Goal: Download file/media

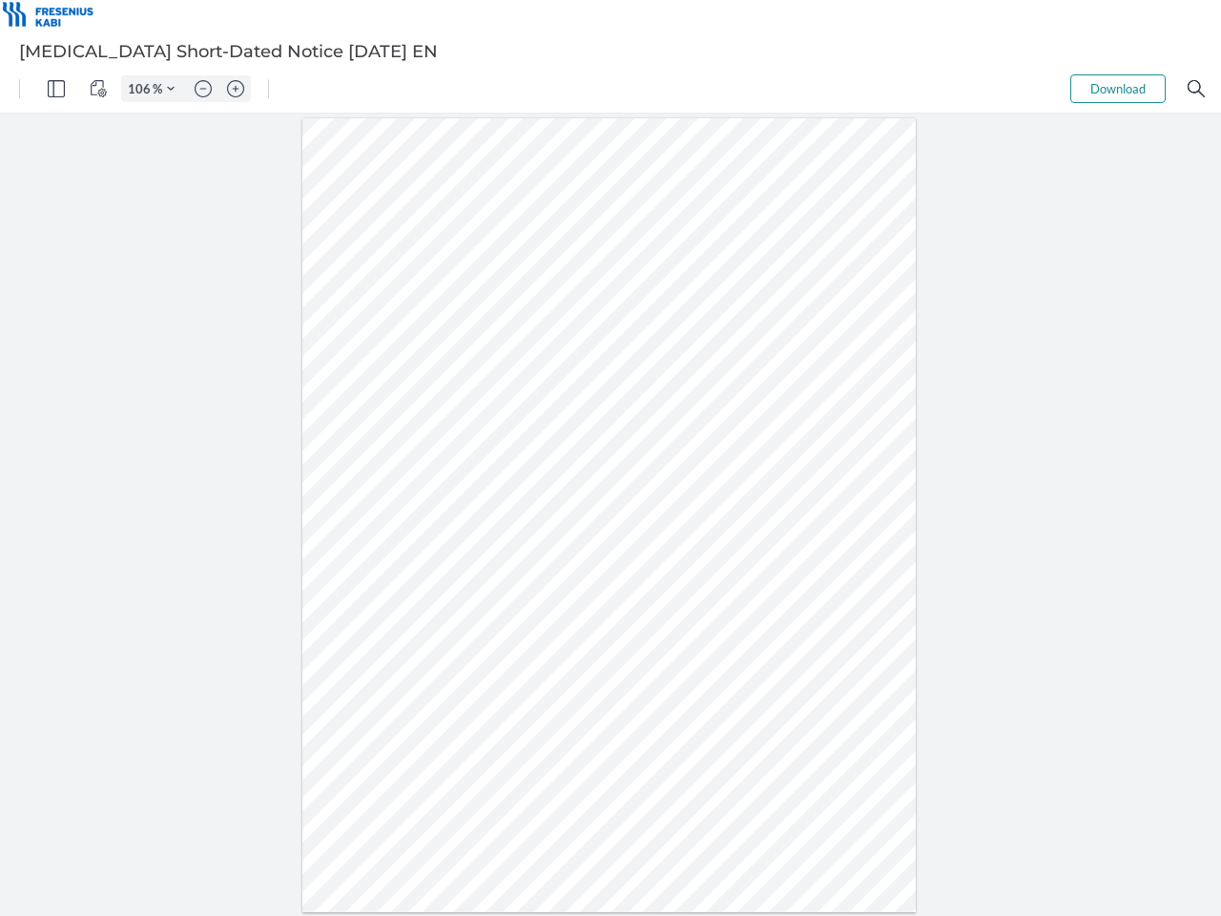
click at [56, 89] on img "Panel" at bounding box center [56, 88] width 17 height 17
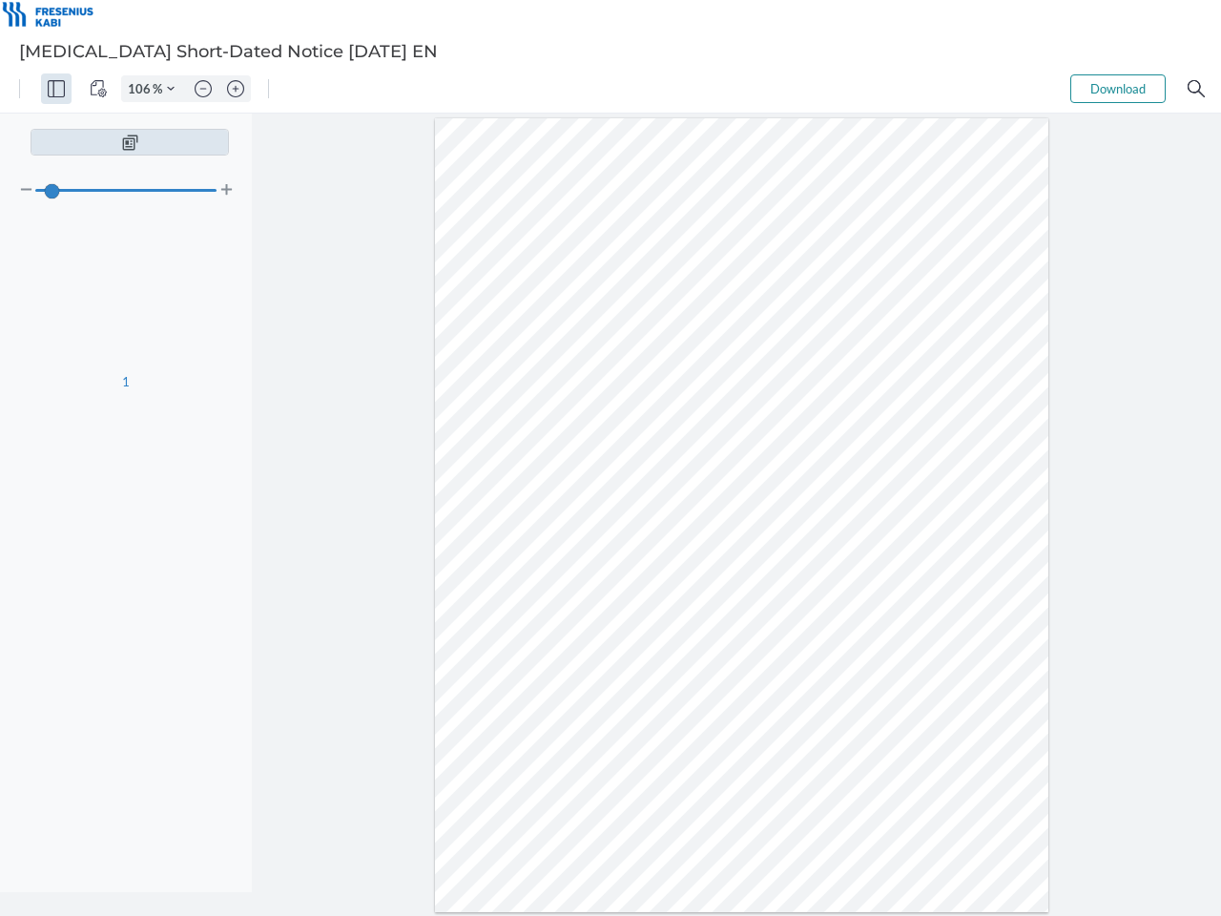
click at [98, 89] on img "View Controls" at bounding box center [98, 88] width 17 height 17
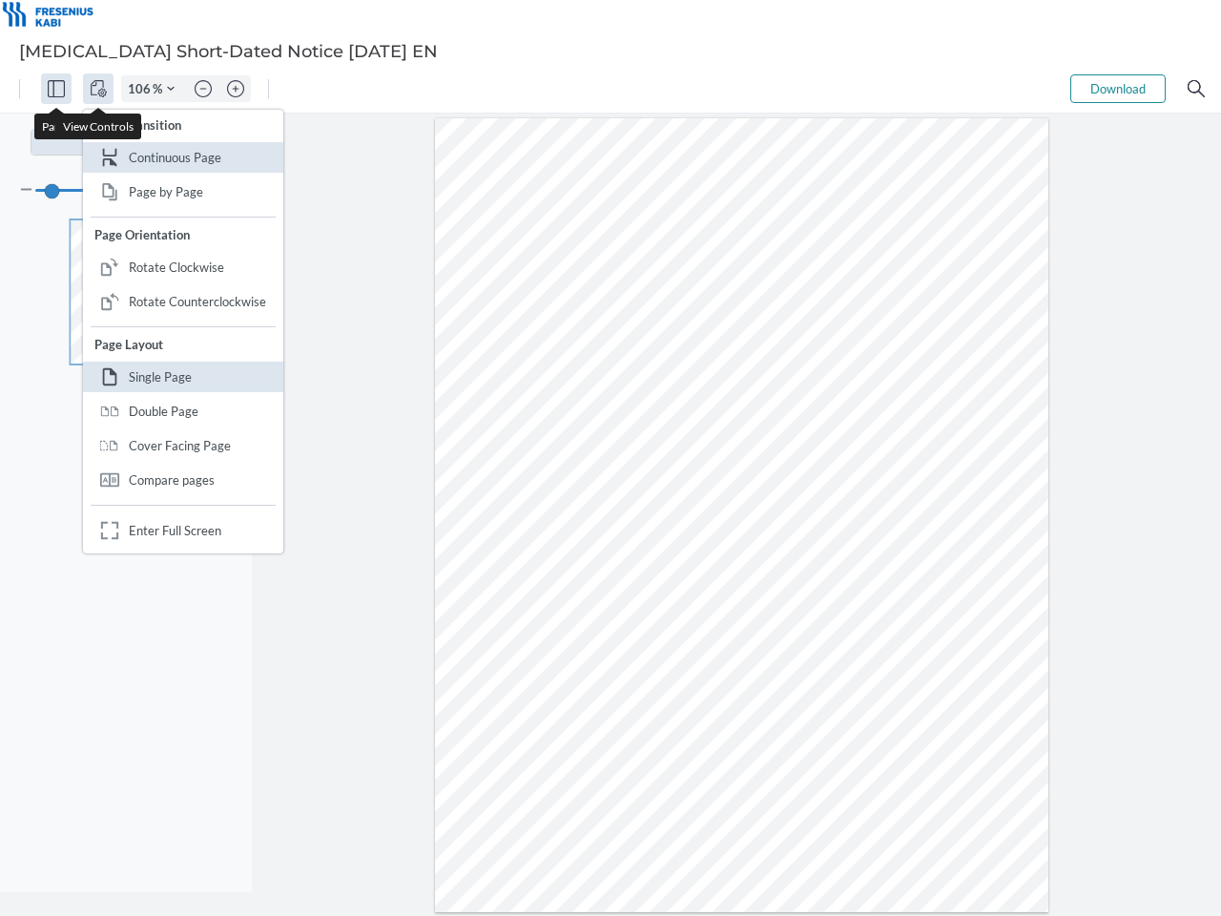
click at [142, 89] on input "106" at bounding box center [137, 88] width 31 height 17
click at [171, 89] on img "Zoom Controls" at bounding box center [171, 89] width 8 height 8
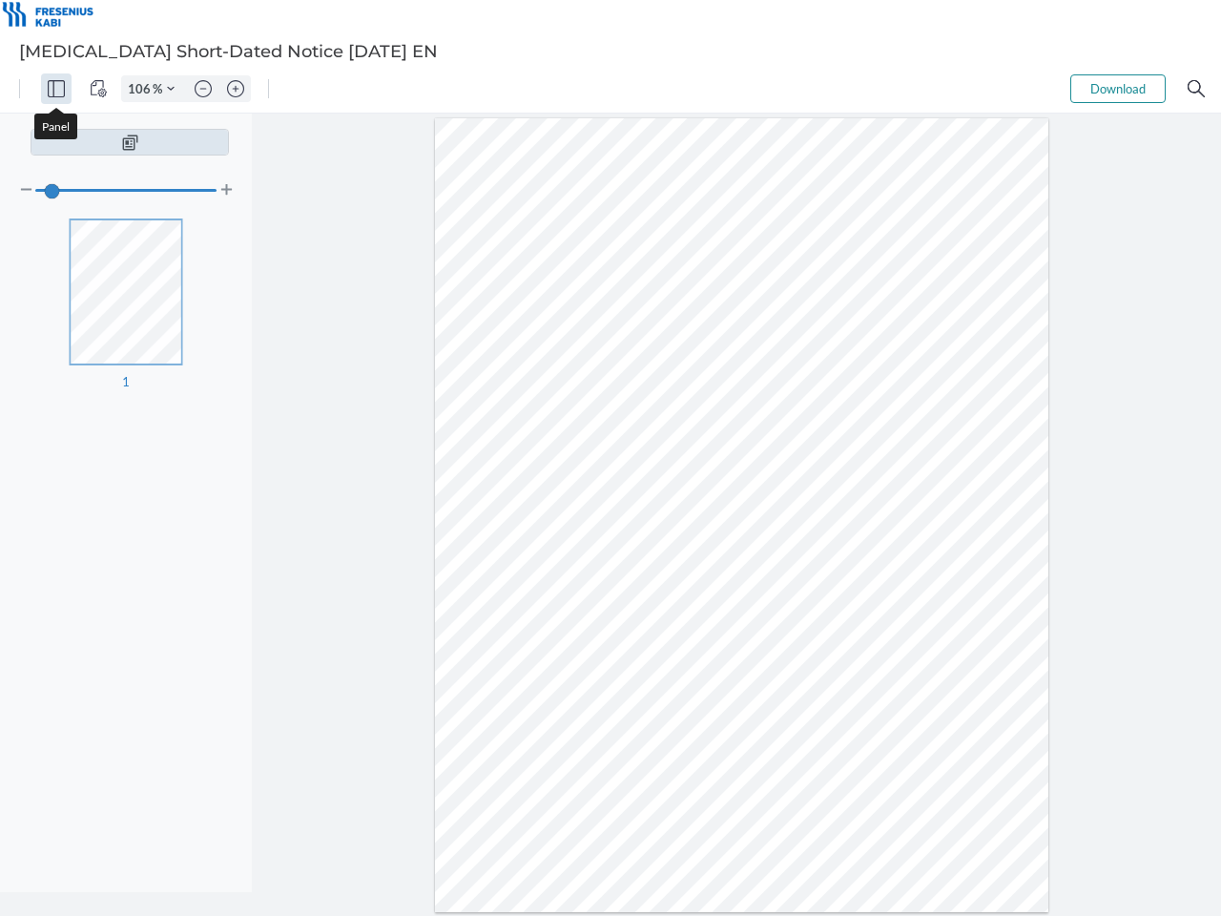
click at [203, 89] on img "Zoom out" at bounding box center [203, 88] width 17 height 17
click at [236, 89] on img "Zoom in" at bounding box center [235, 88] width 17 height 17
type input "106"
click at [1118, 89] on button "Download" at bounding box center [1117, 88] width 95 height 29
click at [1196, 89] on img "Search" at bounding box center [1195, 88] width 17 height 17
